Goal: Information Seeking & Learning: Check status

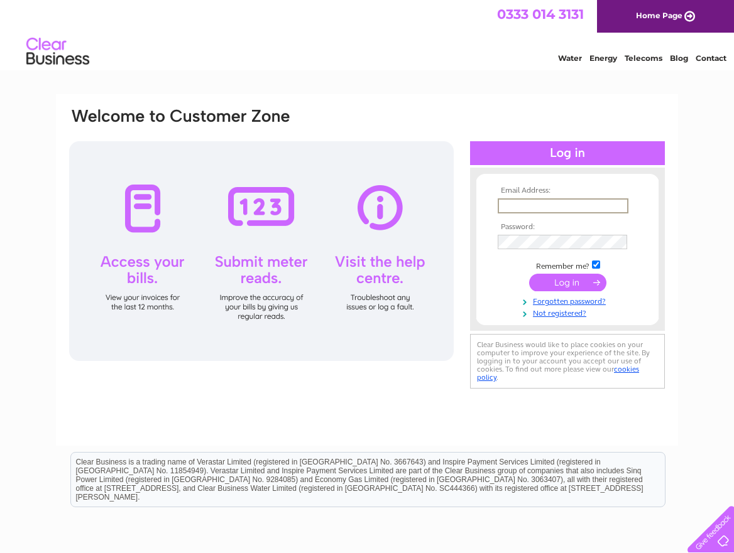
type input "[EMAIL_ADDRESS][DOMAIN_NAME]"
click at [560, 278] on input "submit" at bounding box center [567, 282] width 77 height 18
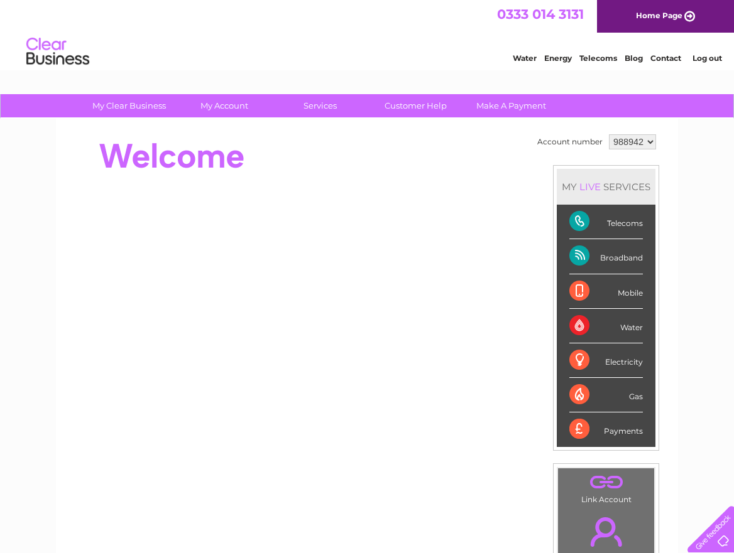
click at [637, 225] on div "Telecoms" at bounding box center [605, 222] width 73 height 35
click at [589, 221] on div "Telecoms" at bounding box center [605, 222] width 73 height 35
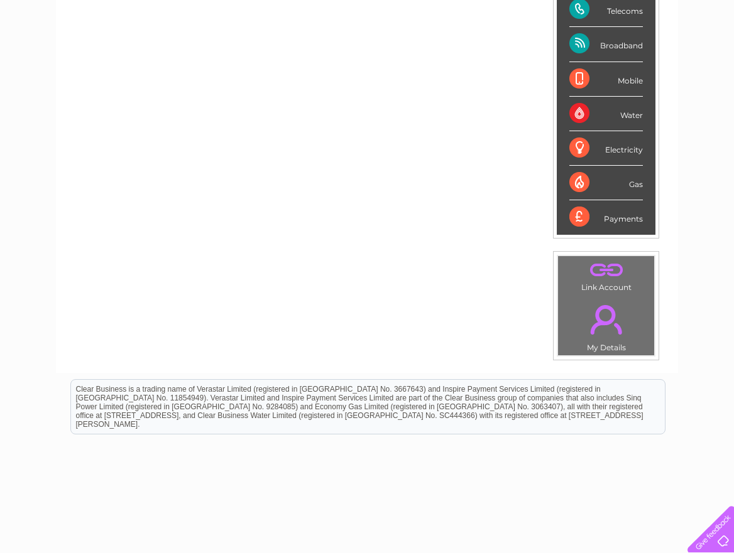
scroll to position [237, 0]
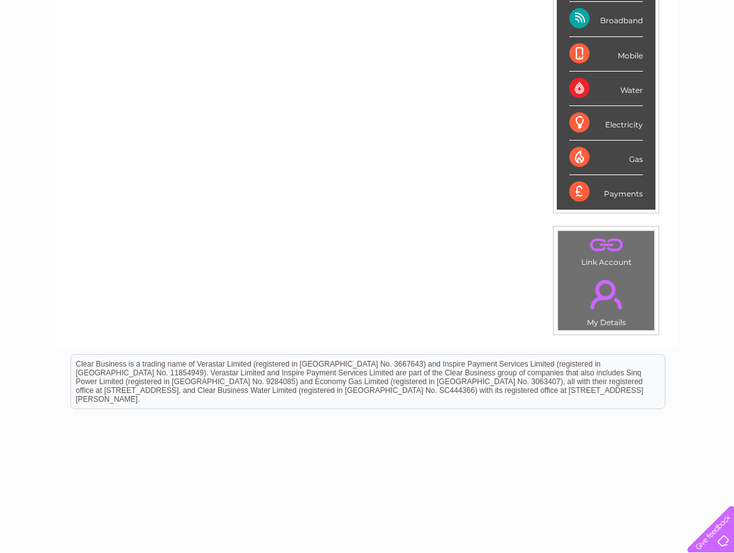
click at [608, 308] on link "." at bounding box center [606, 295] width 90 height 44
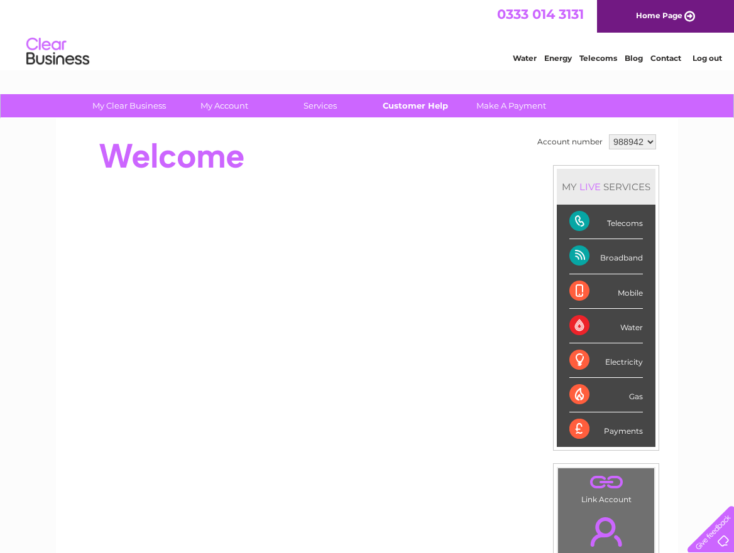
click at [415, 102] on link "Customer Help" at bounding box center [416, 105] width 104 height 23
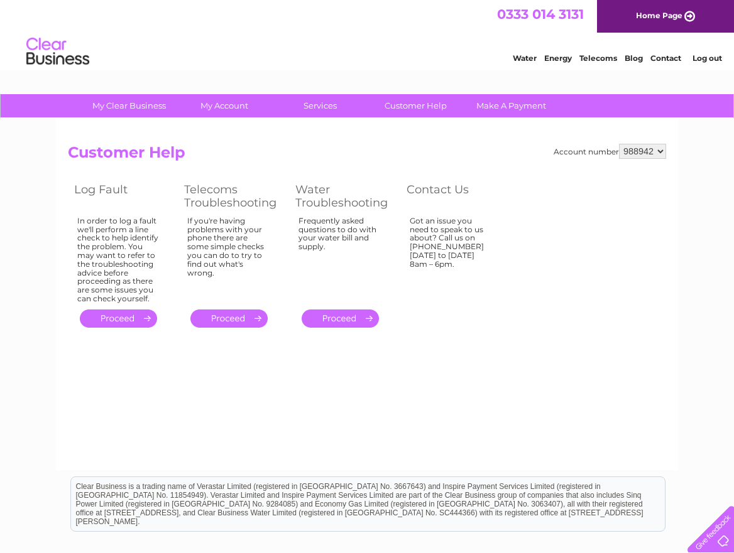
click at [222, 312] on link "." at bounding box center [228, 319] width 77 height 18
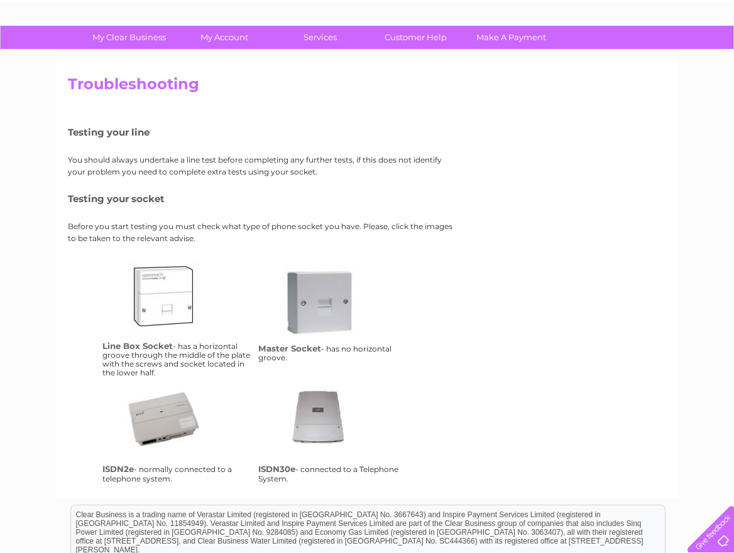
scroll to position [67, 0]
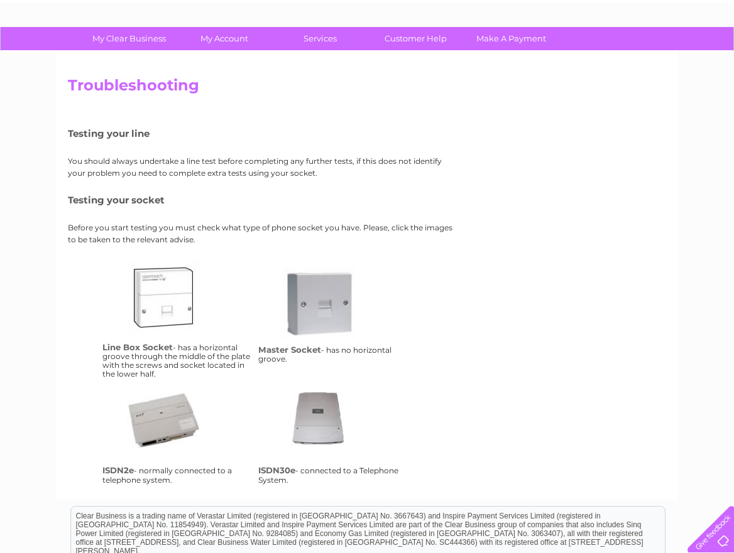
click at [148, 299] on link "lbs" at bounding box center [177, 311] width 101 height 101
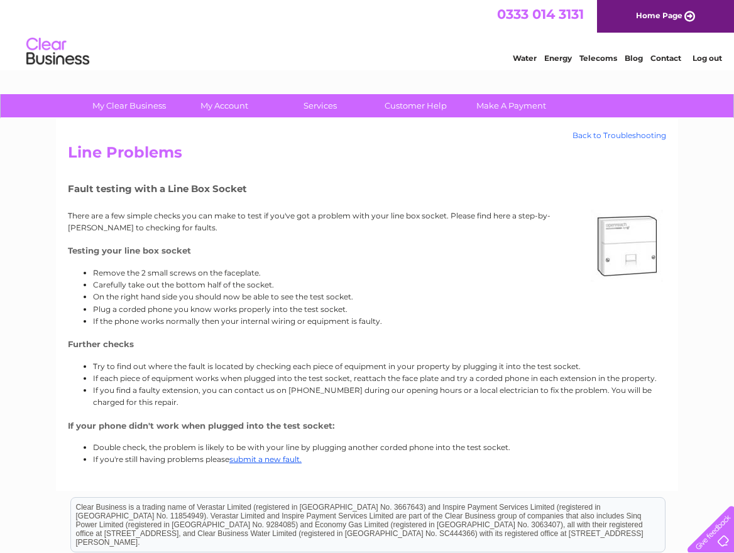
click at [599, 136] on link "Back to Troubleshooting" at bounding box center [619, 135] width 94 height 9
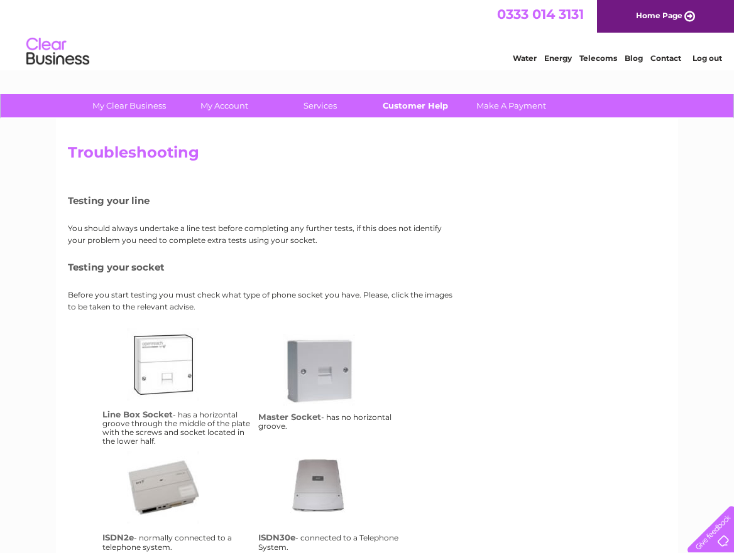
click at [398, 104] on link "Customer Help" at bounding box center [416, 105] width 104 height 23
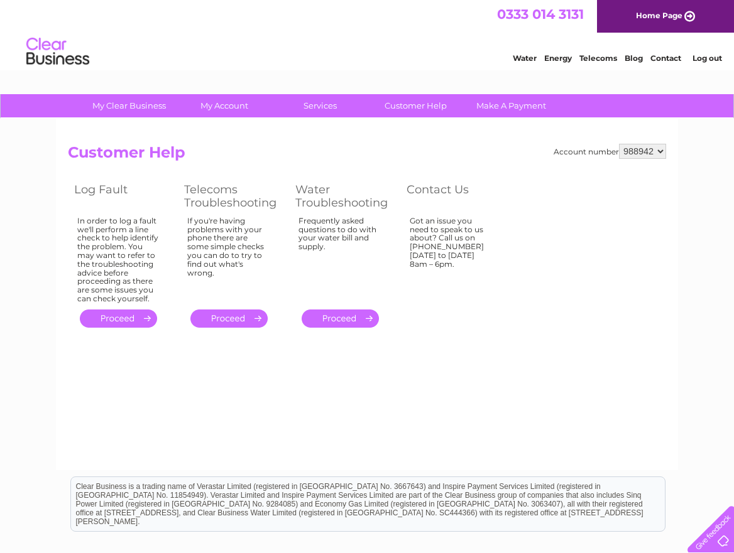
click at [117, 312] on link "." at bounding box center [118, 319] width 77 height 18
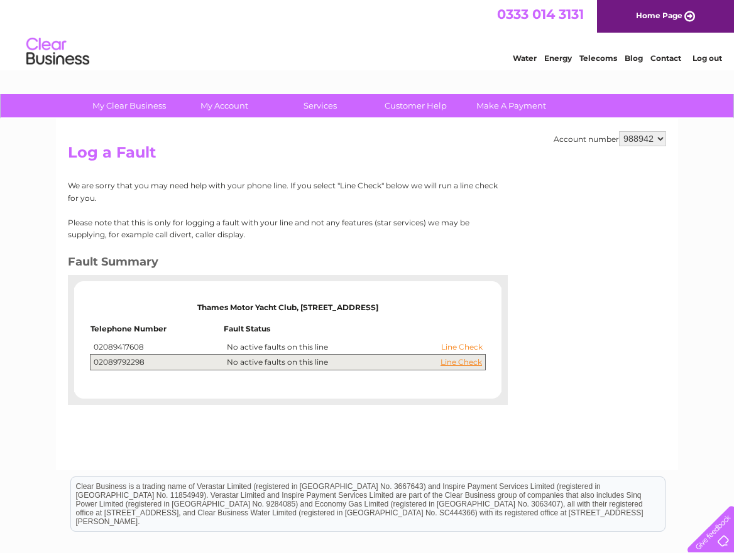
click at [450, 345] on link "Line Check" at bounding box center [461, 347] width 41 height 9
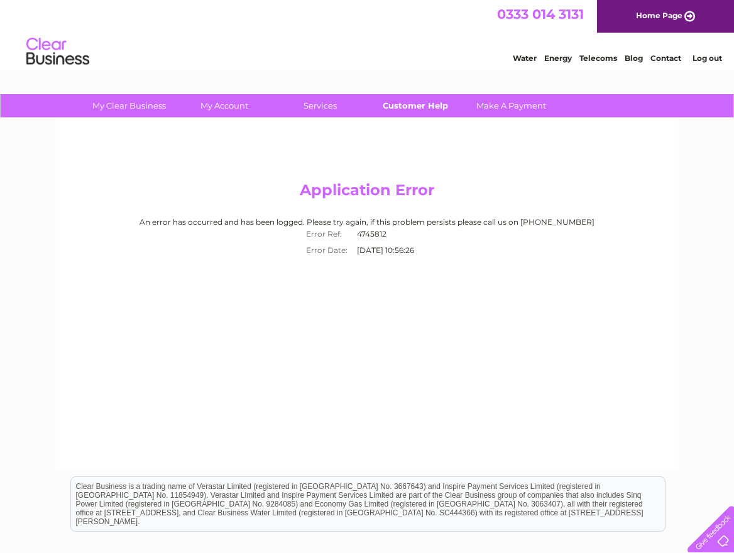
click at [400, 106] on link "Customer Help" at bounding box center [416, 105] width 104 height 23
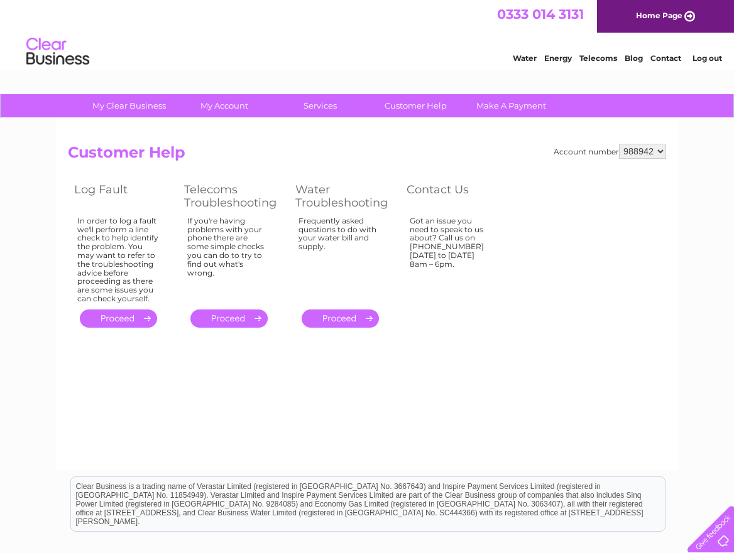
click at [121, 312] on link "." at bounding box center [118, 319] width 77 height 18
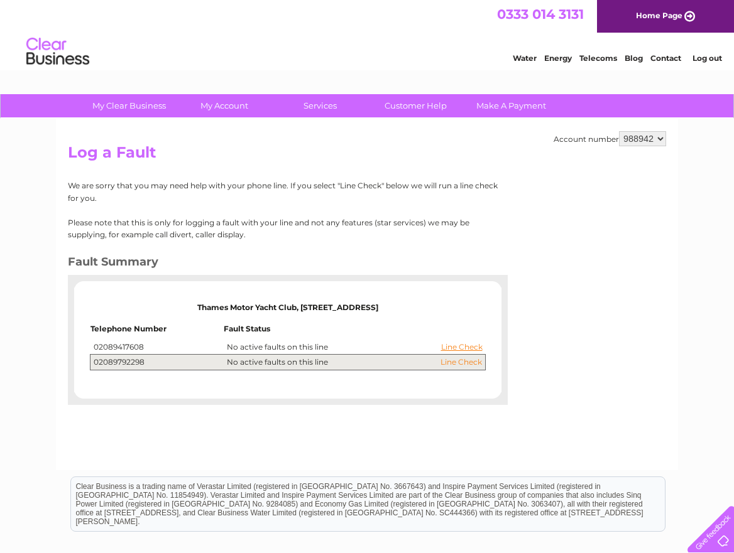
click at [455, 361] on link "Line Check" at bounding box center [460, 362] width 41 height 9
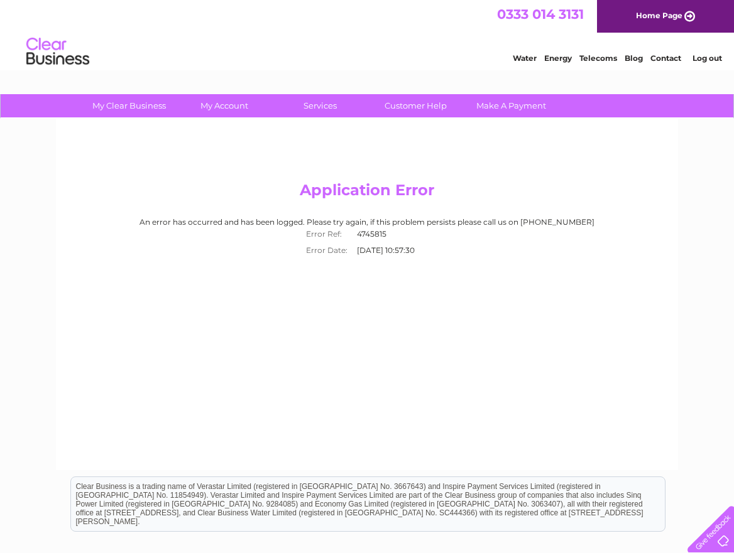
click at [669, 57] on link "Contact" at bounding box center [665, 57] width 31 height 9
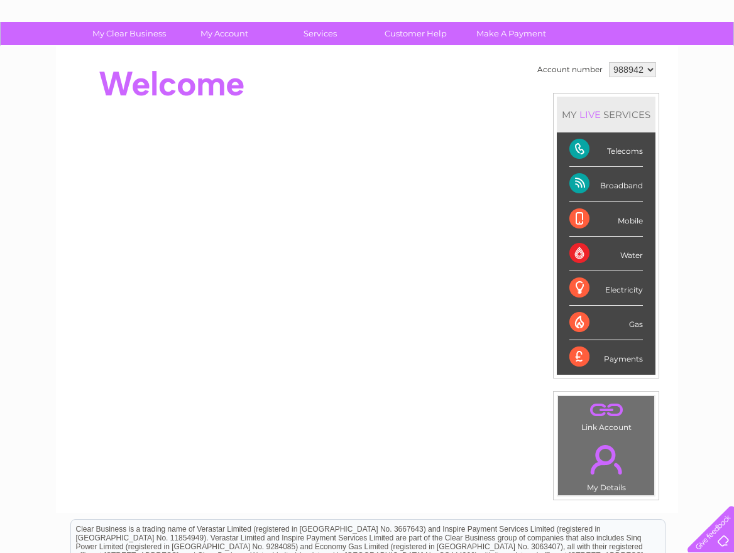
scroll to position [57, 0]
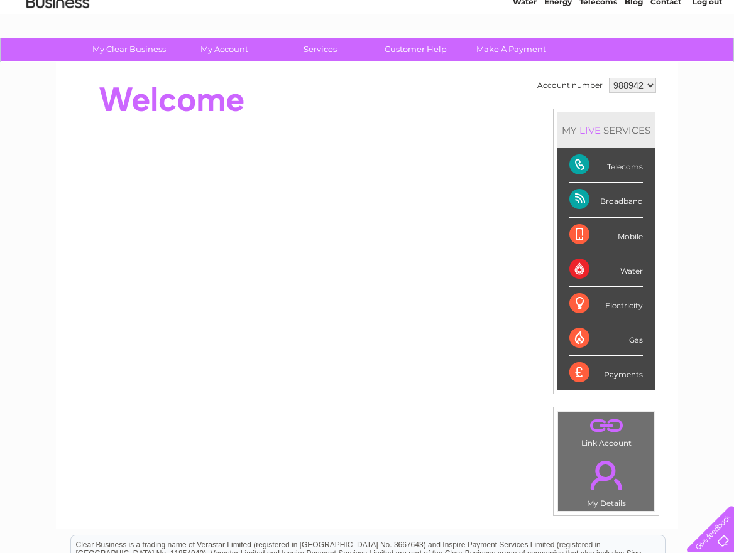
click at [588, 161] on div "Telecoms" at bounding box center [605, 165] width 73 height 35
click at [624, 165] on div "Telecoms" at bounding box center [605, 165] width 73 height 35
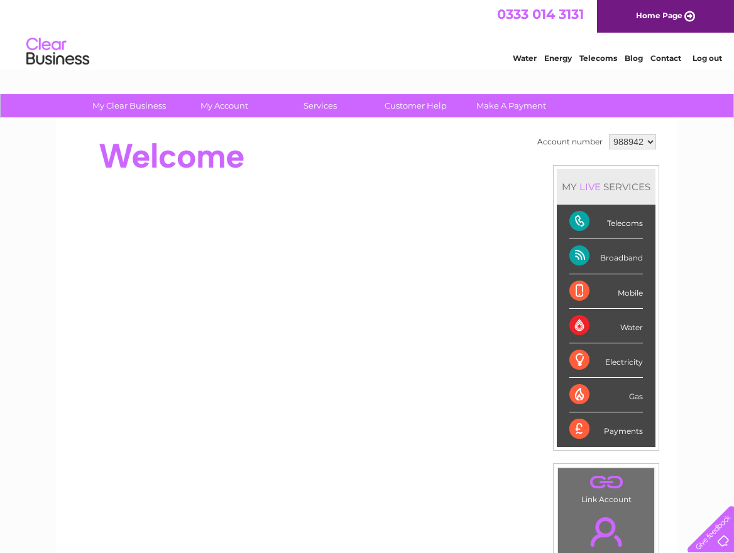
scroll to position [0, 0]
click at [601, 186] on div "LIVE" at bounding box center [590, 187] width 26 height 12
click at [595, 187] on div "LIVE" at bounding box center [590, 187] width 26 height 12
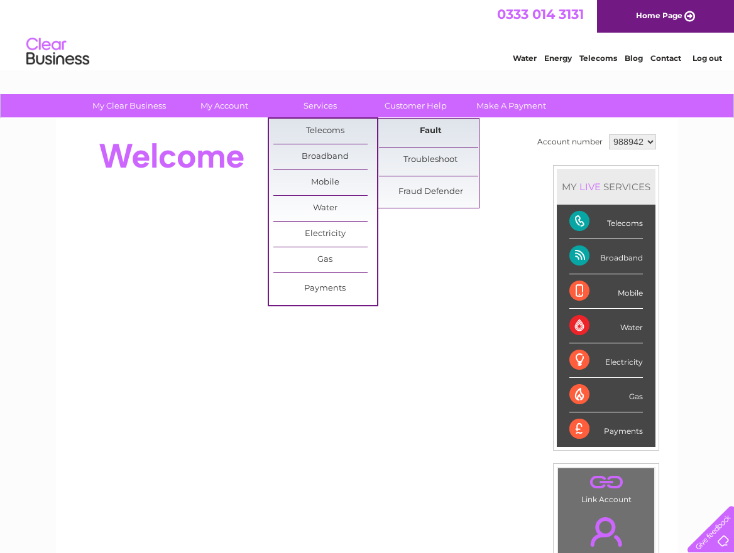
click at [422, 130] on link "Fault" at bounding box center [431, 131] width 104 height 25
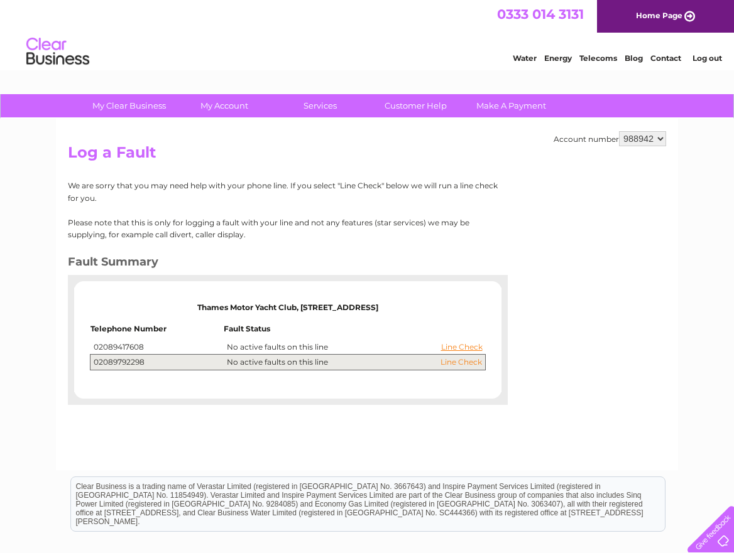
click at [452, 360] on link "Line Check" at bounding box center [460, 362] width 41 height 9
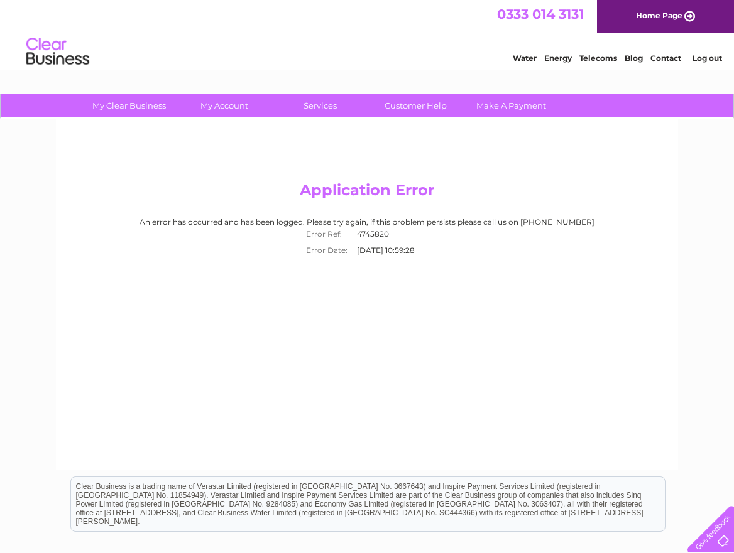
click at [592, 59] on link "Telecoms" at bounding box center [598, 57] width 38 height 9
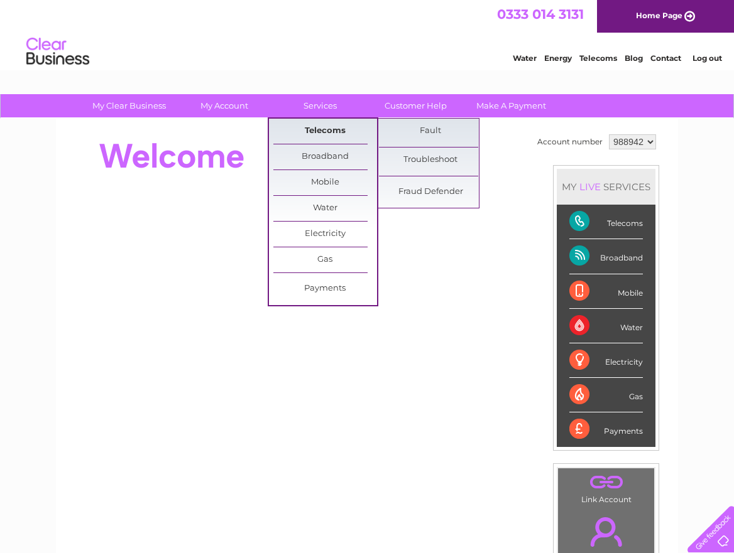
click at [308, 126] on link "Telecoms" at bounding box center [325, 131] width 104 height 25
click at [428, 131] on link "Fault" at bounding box center [431, 131] width 104 height 25
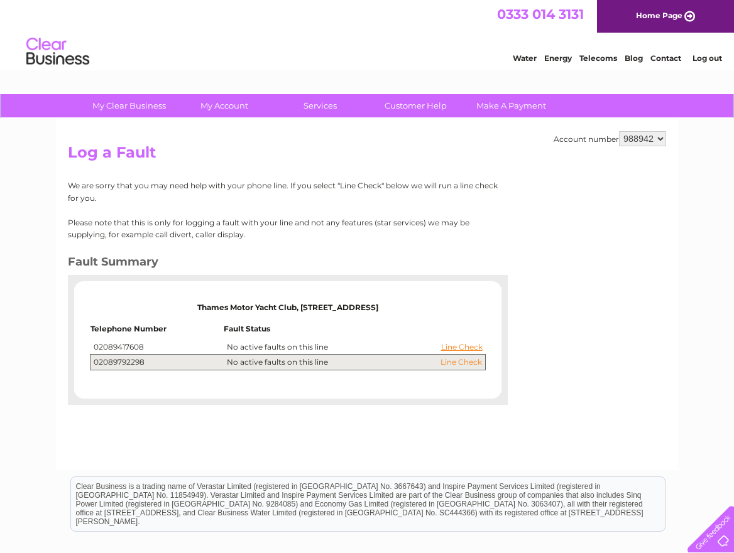
click at [454, 361] on link "Line Check" at bounding box center [460, 362] width 41 height 9
click at [663, 58] on link "Contact" at bounding box center [665, 57] width 31 height 9
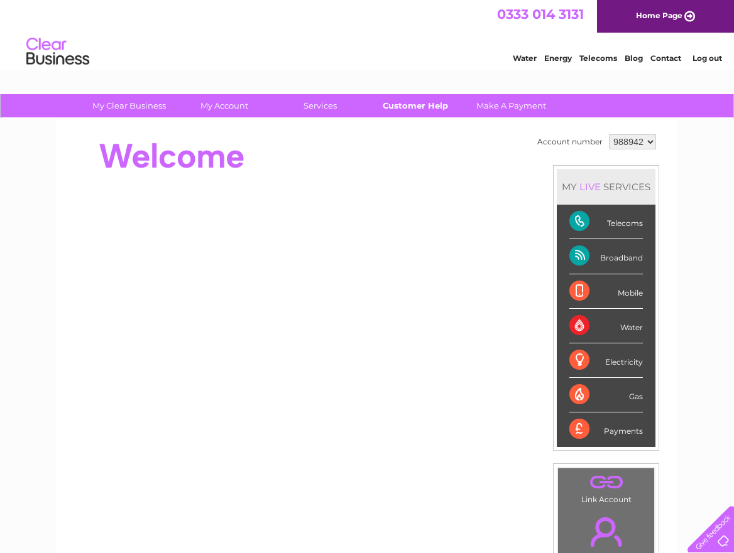
click at [396, 110] on link "Customer Help" at bounding box center [416, 105] width 104 height 23
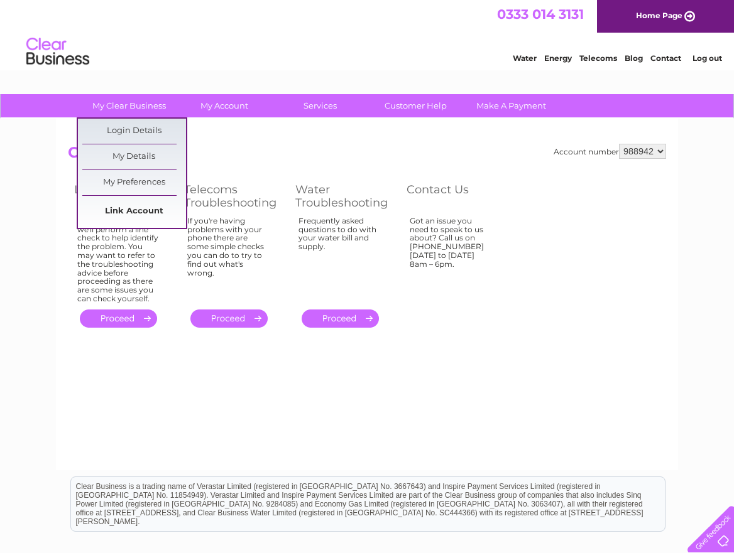
click at [117, 214] on link "Link Account" at bounding box center [134, 211] width 104 height 25
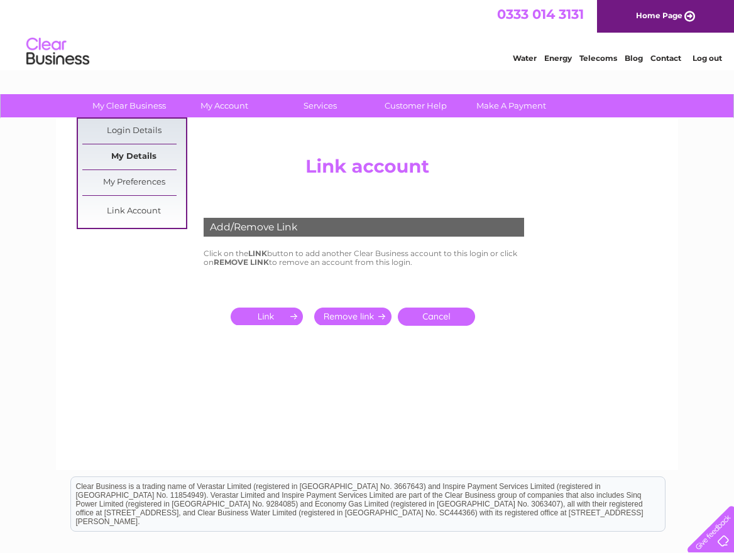
click at [127, 153] on link "My Details" at bounding box center [134, 156] width 104 height 25
